Goal: Task Accomplishment & Management: Use online tool/utility

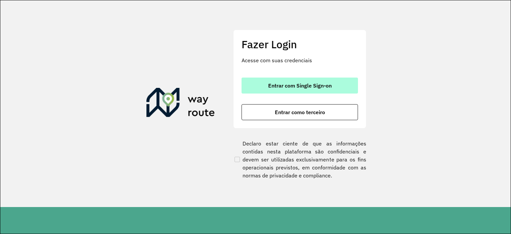
click at [314, 85] on span "Entrar com Single Sign-on" at bounding box center [299, 85] width 63 height 5
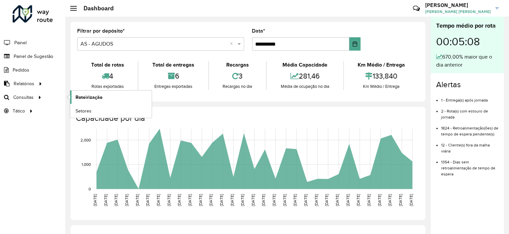
click at [89, 98] on span "Roteirização" at bounding box center [88, 97] width 27 height 7
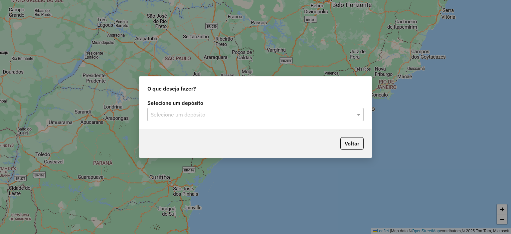
click at [190, 114] on input "text" at bounding box center [249, 115] width 196 height 8
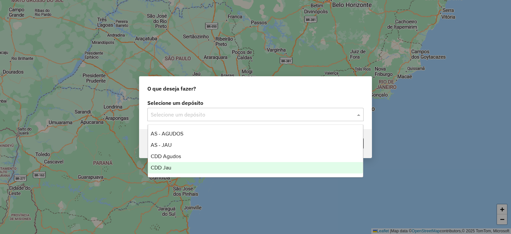
click at [176, 167] on div "CDD Jau" at bounding box center [255, 167] width 215 height 11
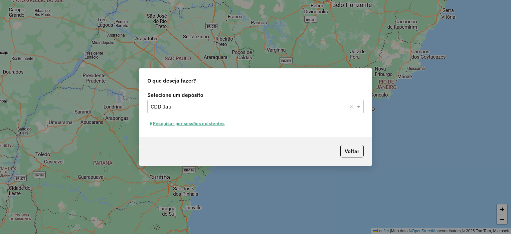
click at [226, 122] on button "Pesquisar por sessões existentes" at bounding box center [187, 123] width 80 height 10
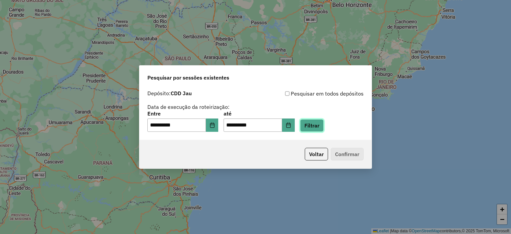
click at [319, 125] on button "Filtrar" at bounding box center [312, 125] width 24 height 13
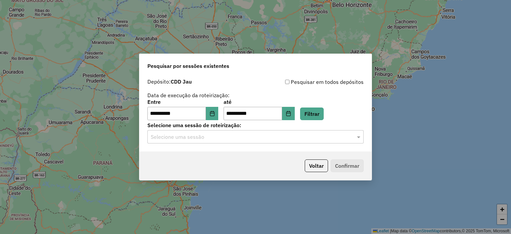
click at [234, 139] on input "text" at bounding box center [249, 137] width 196 height 8
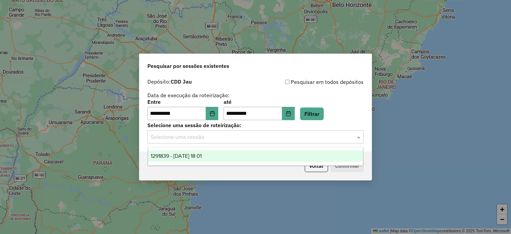
click at [199, 155] on span "1291839 - 10/10/2025 18:01" at bounding box center [176, 156] width 51 height 6
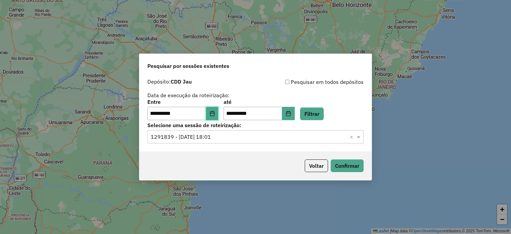
click at [215, 114] on icon "Choose Date" at bounding box center [211, 113] width 5 height 5
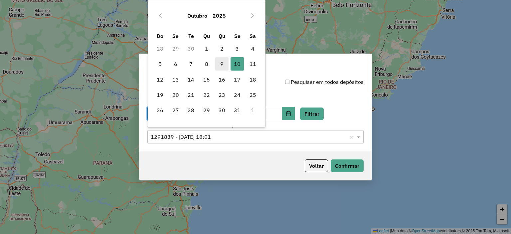
click at [226, 65] on span "9" at bounding box center [221, 63] width 13 height 13
type input "**********"
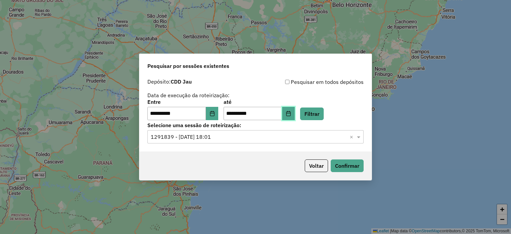
click at [292, 110] on button "Choose Date" at bounding box center [288, 113] width 13 height 13
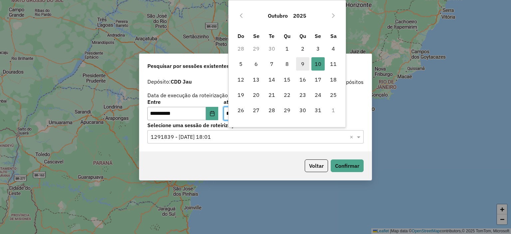
click at [297, 63] on span "9" at bounding box center [302, 63] width 13 height 13
type input "**********"
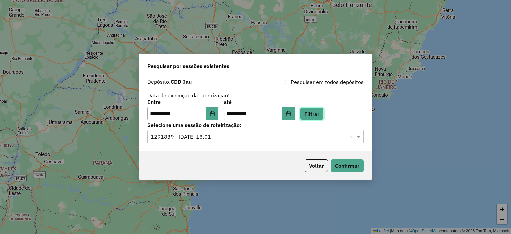
click at [323, 112] on button "Filtrar" at bounding box center [312, 113] width 24 height 13
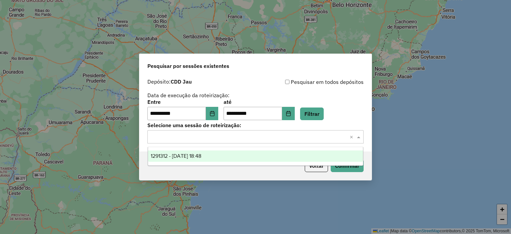
click at [194, 140] on input "text" at bounding box center [249, 137] width 196 height 8
click at [181, 157] on span "1291312 - 09/10/2025 18:48" at bounding box center [176, 156] width 51 height 6
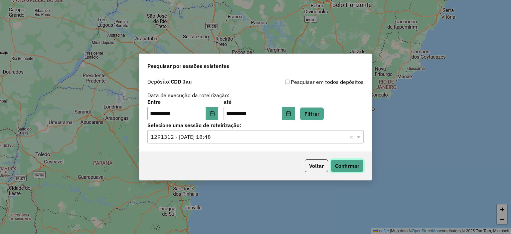
click at [344, 168] on button "Confirmar" at bounding box center [346, 165] width 33 height 13
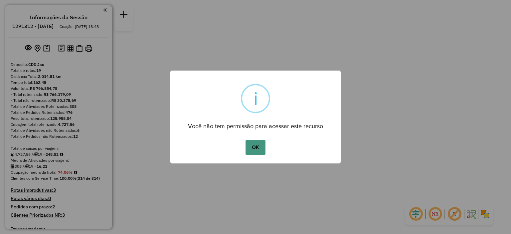
click at [262, 142] on button "OK" at bounding box center [255, 147] width 20 height 15
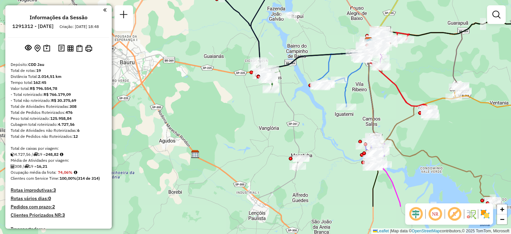
drag, startPoint x: 265, startPoint y: 123, endPoint x: 460, endPoint y: 72, distance: 202.0
click at [460, 72] on div "Janela de atendimento Grade de atendimento Capacidade Transportadoras Veículos …" at bounding box center [255, 117] width 511 height 234
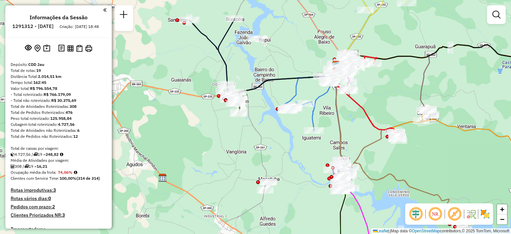
drag, startPoint x: 354, startPoint y: 92, endPoint x: 322, endPoint y: 115, distance: 39.5
click at [322, 115] on div "Janela de atendimento Grade de atendimento Capacidade Transportadoras Veículos …" at bounding box center [255, 117] width 511 height 234
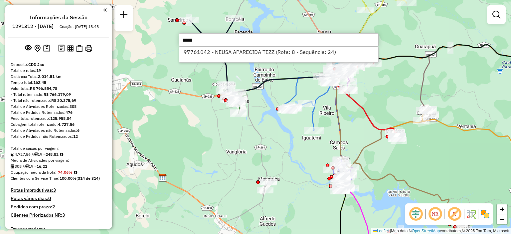
type input "*****"
click at [299, 51] on li "97761042 - NEUSA APARECIDA TEZZ (Rota: 8 - Sequência: 24)" at bounding box center [278, 52] width 199 height 10
select select "**********"
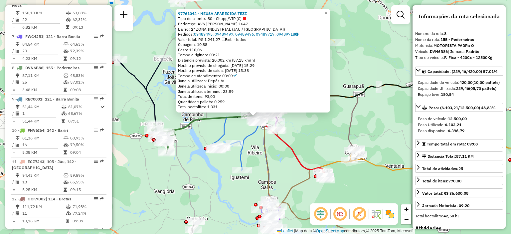
scroll to position [511, 0]
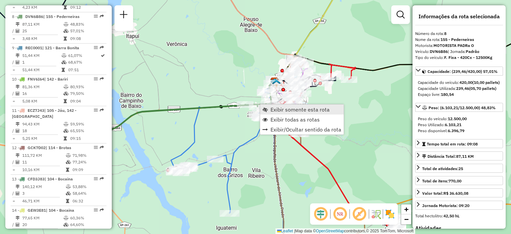
click at [270, 108] on span "Exibir somente esta rota" at bounding box center [299, 109] width 59 height 5
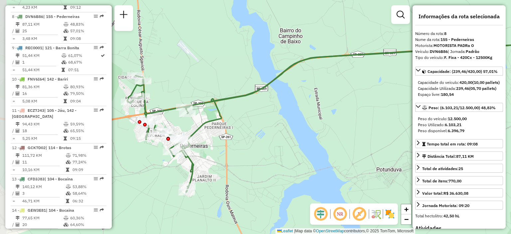
drag, startPoint x: 230, startPoint y: 126, endPoint x: 333, endPoint y: 100, distance: 106.4
click at [334, 100] on div "Janela de atendimento Grade de atendimento Capacidade Transportadoras Veículos …" at bounding box center [255, 117] width 511 height 234
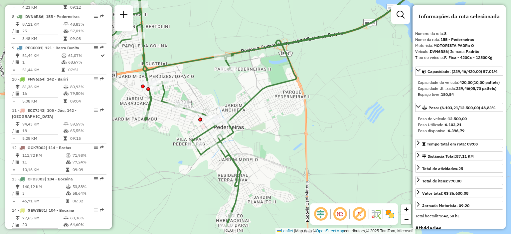
drag, startPoint x: 199, startPoint y: 129, endPoint x: 250, endPoint y: 104, distance: 56.9
click at [250, 104] on icon at bounding box center [396, 48] width 358 height 195
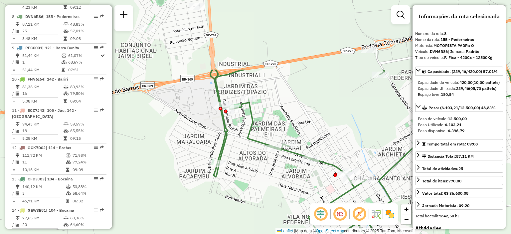
drag, startPoint x: 249, startPoint y: 154, endPoint x: 418, endPoint y: 247, distance: 192.1
click at [418, 233] on html "Aguarde... Pop-up bloqueado! Seu navegador bloqueou automáticamente a abertura …" at bounding box center [255, 117] width 511 height 234
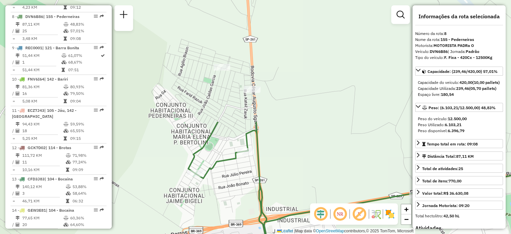
drag, startPoint x: 299, startPoint y: 81, endPoint x: 347, endPoint y: 226, distance: 152.9
click at [347, 226] on div "Janela de atendimento Grade de atendimento Capacidade Transportadoras Veículos …" at bounding box center [255, 117] width 511 height 234
click at [288, 94] on div "Janela de atendimento Grade de atendimento Capacidade Transportadoras Veículos …" at bounding box center [255, 117] width 511 height 234
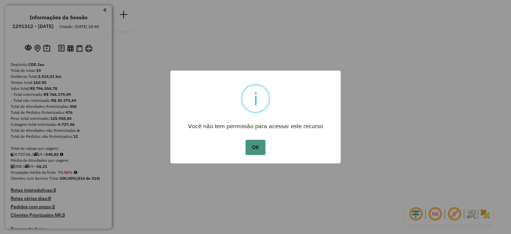
click at [254, 153] on button "OK" at bounding box center [255, 147] width 20 height 15
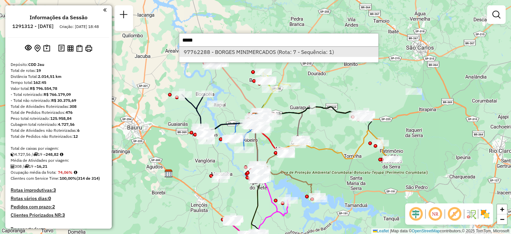
type input "*****"
click at [255, 47] on li "97762288 - BORGES MINIMERCADOS (Rota: 7 - Sequência: 1)" at bounding box center [278, 52] width 199 height 10
select select "**********"
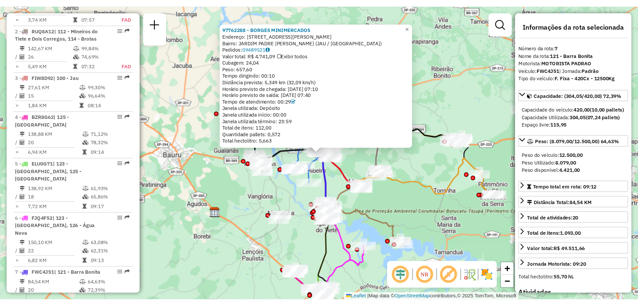
scroll to position [473, 0]
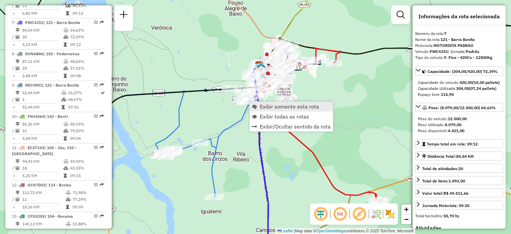
click at [255, 106] on span "Exibir somente esta rota" at bounding box center [254, 106] width 5 height 5
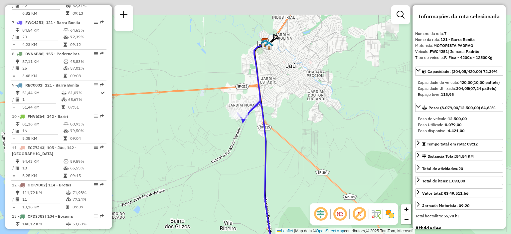
drag, startPoint x: 262, startPoint y: 44, endPoint x: 270, endPoint y: 97, distance: 53.8
click at [270, 97] on div "Janela de atendimento Grade de atendimento Capacidade Transportadoras Veículos …" at bounding box center [255, 117] width 511 height 234
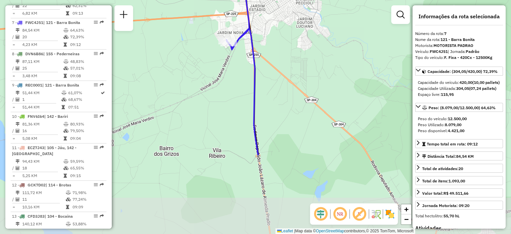
drag, startPoint x: 298, startPoint y: 160, endPoint x: 287, endPoint y: 59, distance: 102.0
click at [288, 57] on div "Janela de atendimento Grade de atendimento Capacidade Transportadoras Veículos …" at bounding box center [255, 117] width 511 height 234
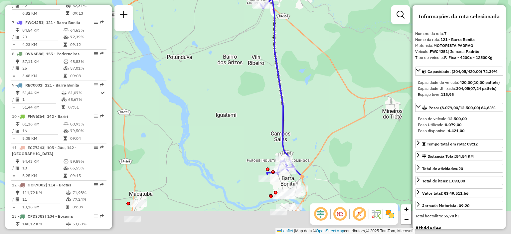
drag, startPoint x: 298, startPoint y: 163, endPoint x: 305, endPoint y: 68, distance: 95.0
click at [305, 68] on div "Janela de atendimento Grade de atendimento Capacidade Transportadoras Veículos …" at bounding box center [255, 117] width 511 height 234
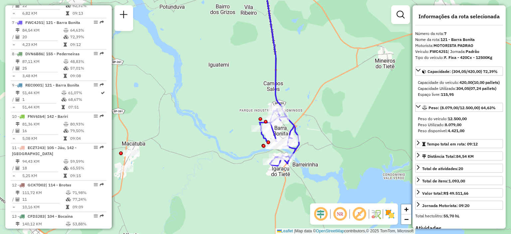
drag, startPoint x: 312, startPoint y: 140, endPoint x: 304, endPoint y: 112, distance: 28.5
click at [304, 112] on div "Janela de atendimento Grade de atendimento Capacidade Transportadoras Veículos …" at bounding box center [255, 117] width 511 height 234
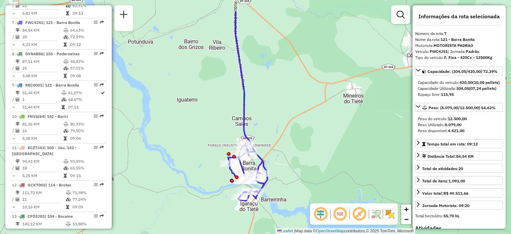
drag, startPoint x: 303, startPoint y: 121, endPoint x: 274, endPoint y: 164, distance: 52.2
click at [274, 164] on div "Janela de atendimento Grade de atendimento Capacidade Transportadoras Veículos …" at bounding box center [255, 117] width 511 height 234
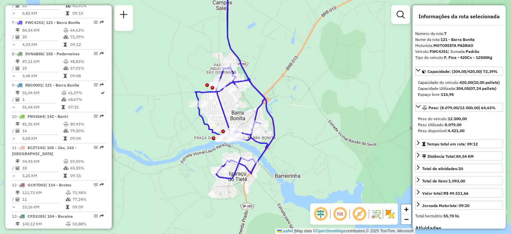
drag, startPoint x: 262, startPoint y: 161, endPoint x: 266, endPoint y: 89, distance: 72.2
click at [266, 89] on div "Janela de atendimento Grade de atendimento Capacidade Transportadoras Veículos …" at bounding box center [255, 117] width 511 height 234
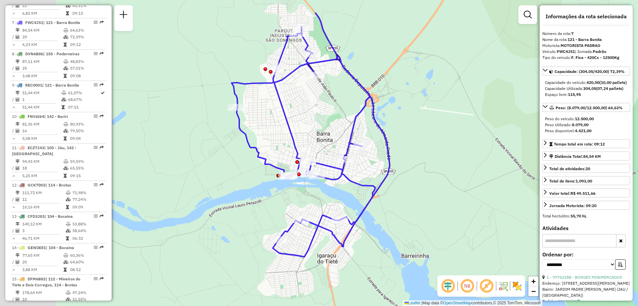
scroll to position [474, 0]
